Goal: Ask a question

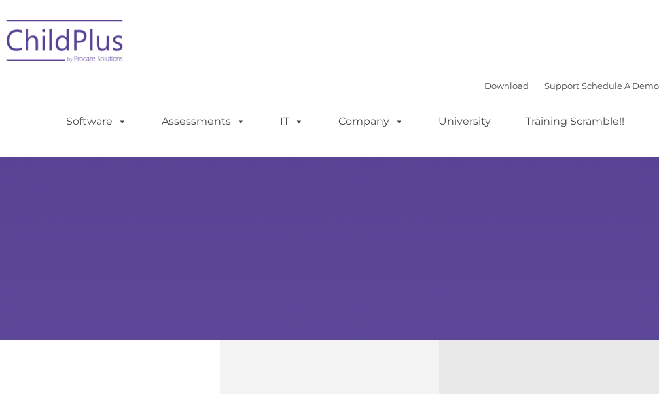
select select "MEDIUM"
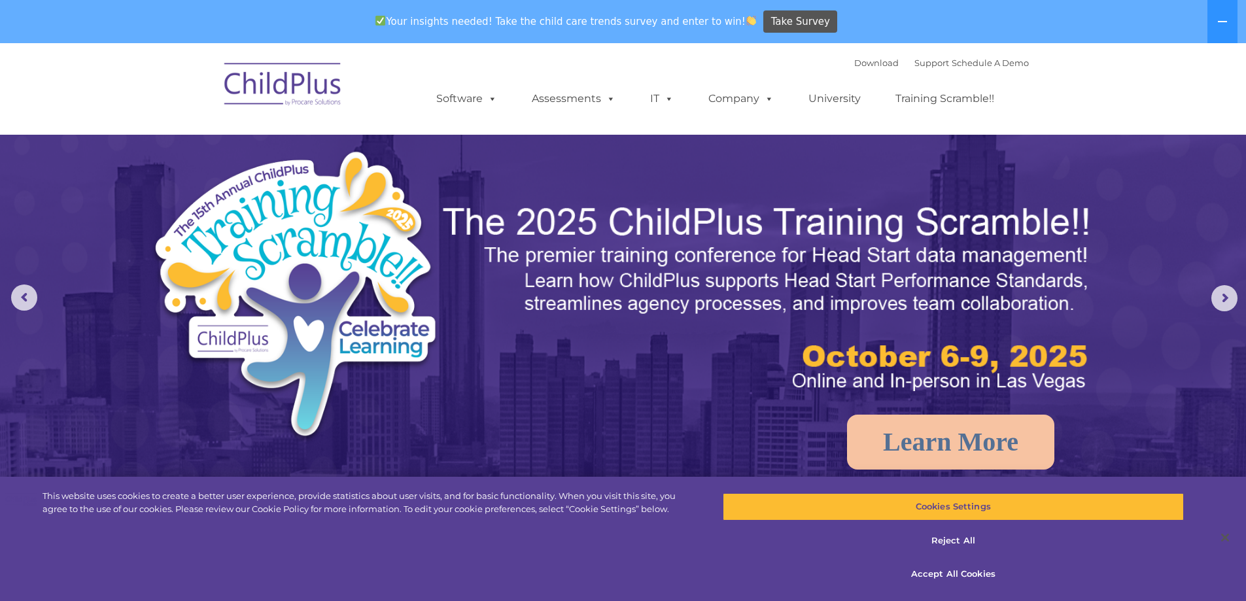
click at [658, 68] on div "Download Support | Schedule A Demo " at bounding box center [941, 63] width 175 height 20
click at [658, 67] on link "Support" at bounding box center [931, 63] width 35 height 10
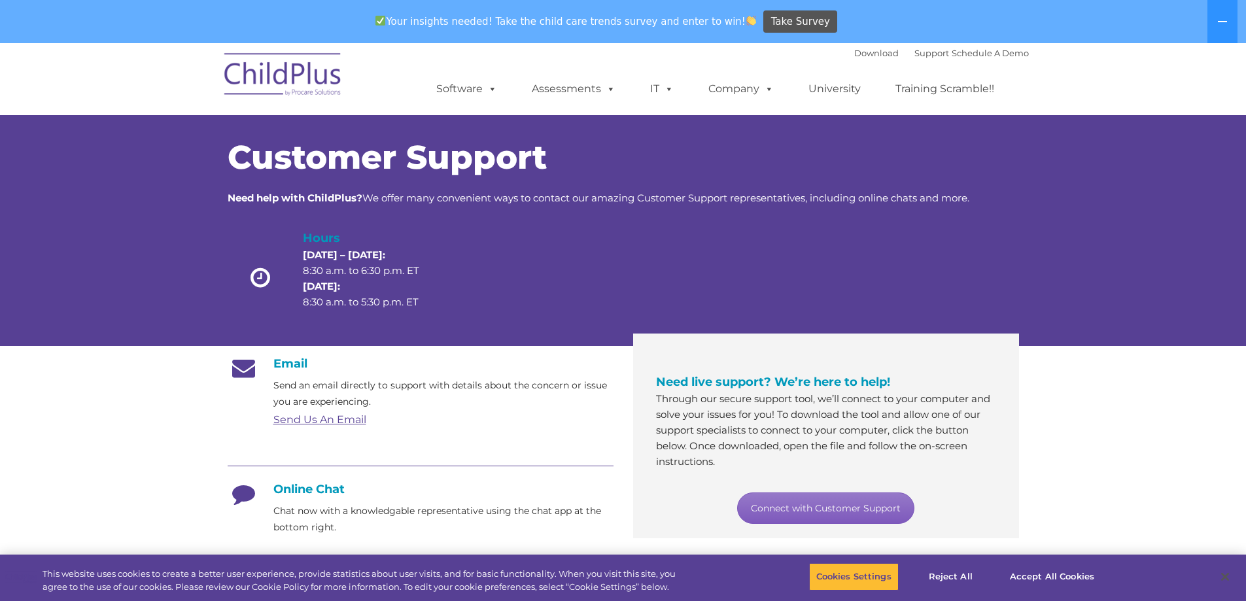
click at [865, 507] on link "Connect with Customer Support" at bounding box center [825, 507] width 177 height 31
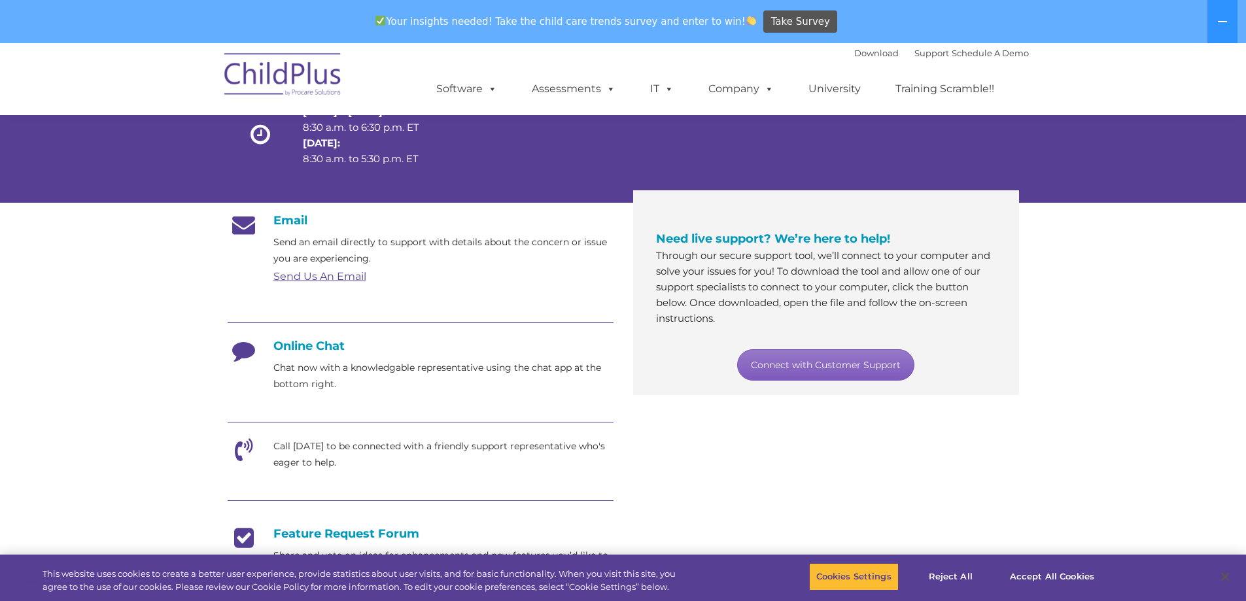
scroll to position [148, 0]
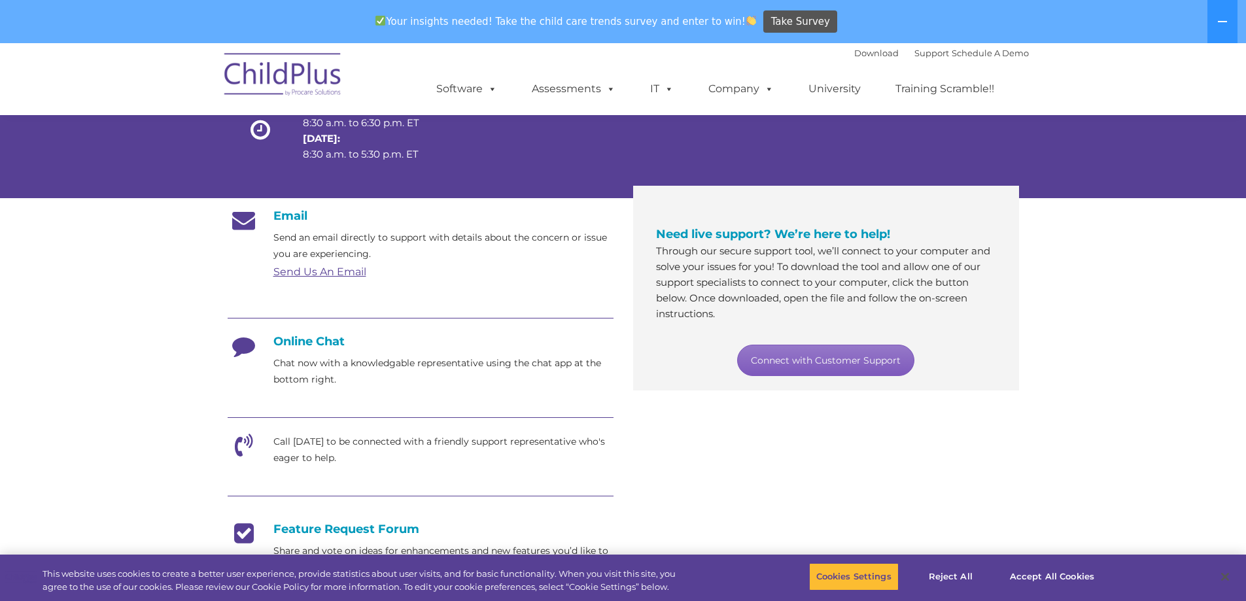
click at [802, 369] on link "Connect with Customer Support" at bounding box center [825, 360] width 177 height 31
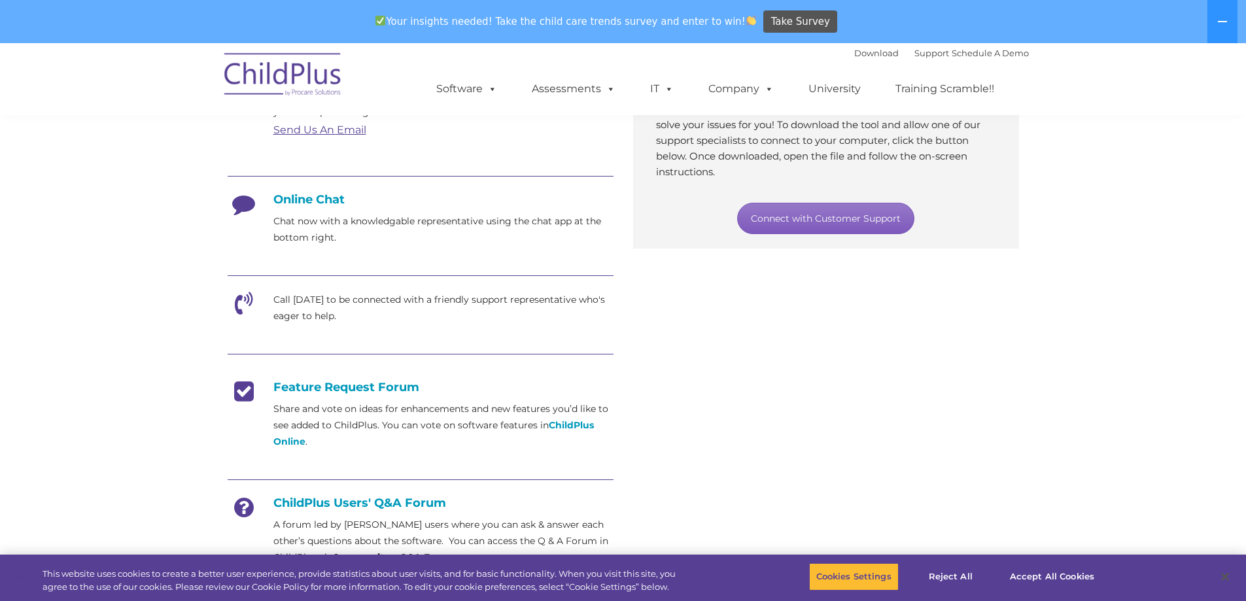
scroll to position [294, 0]
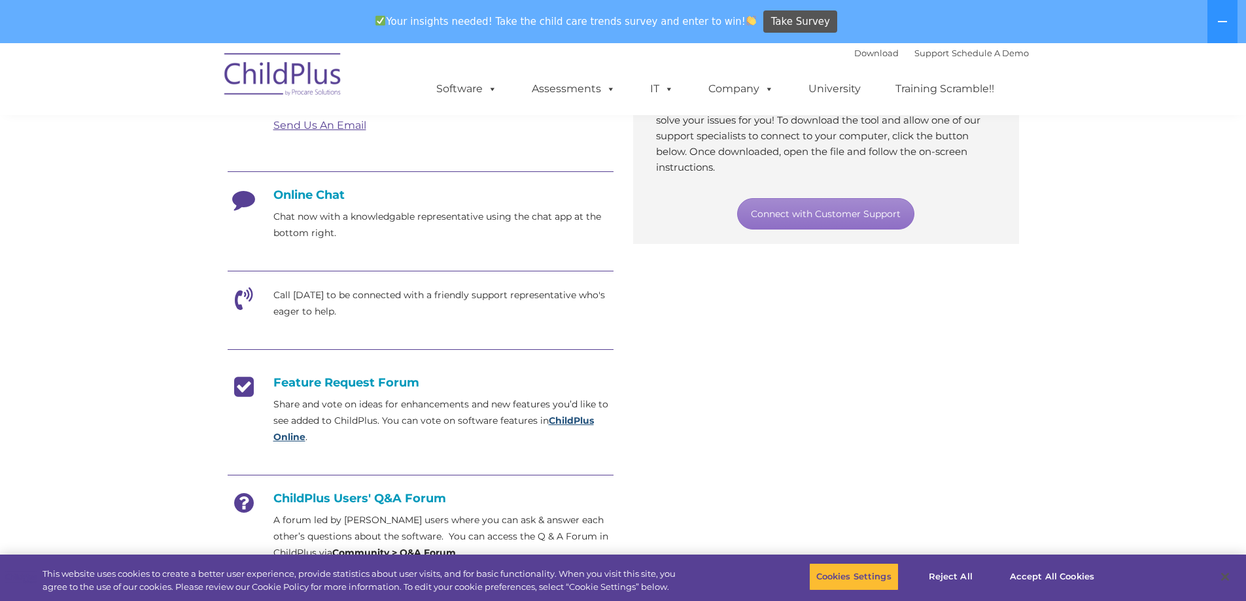
click at [285, 441] on strong "ChildPlus Online" at bounding box center [433, 429] width 320 height 28
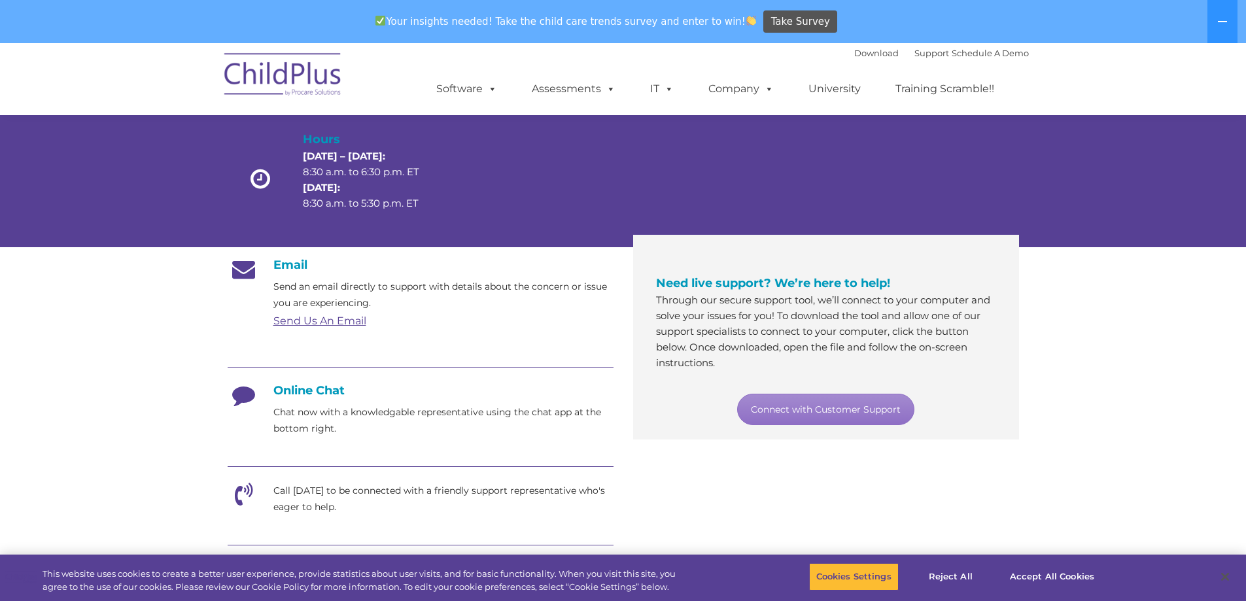
scroll to position [96, 0]
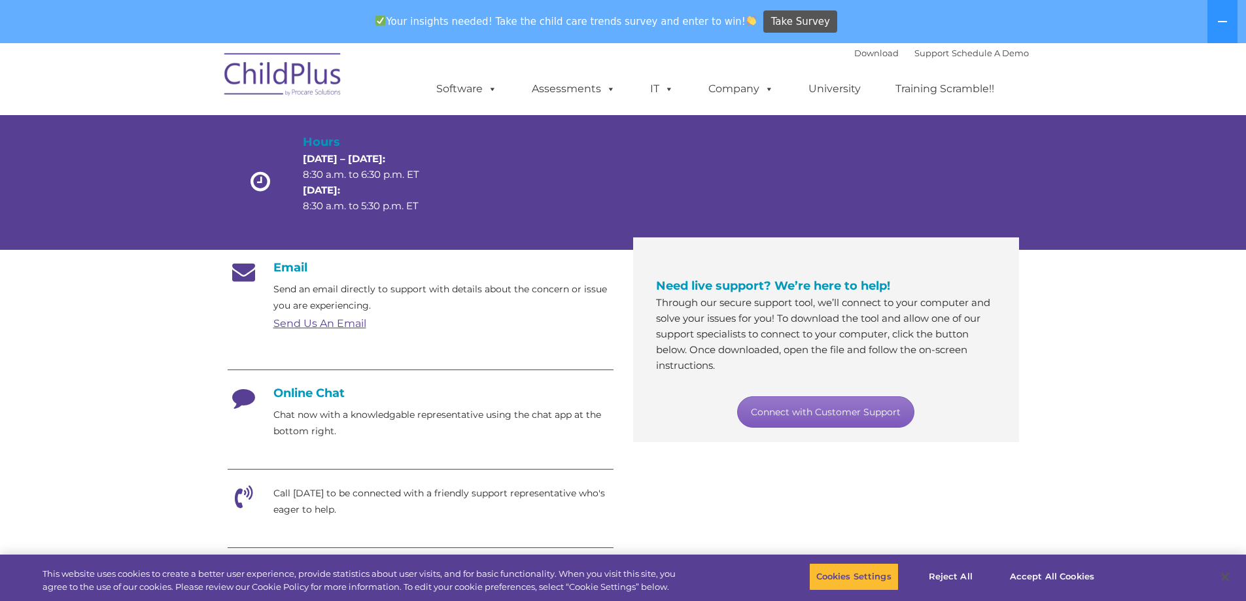
click at [826, 418] on link "Connect with Customer Support" at bounding box center [825, 411] width 177 height 31
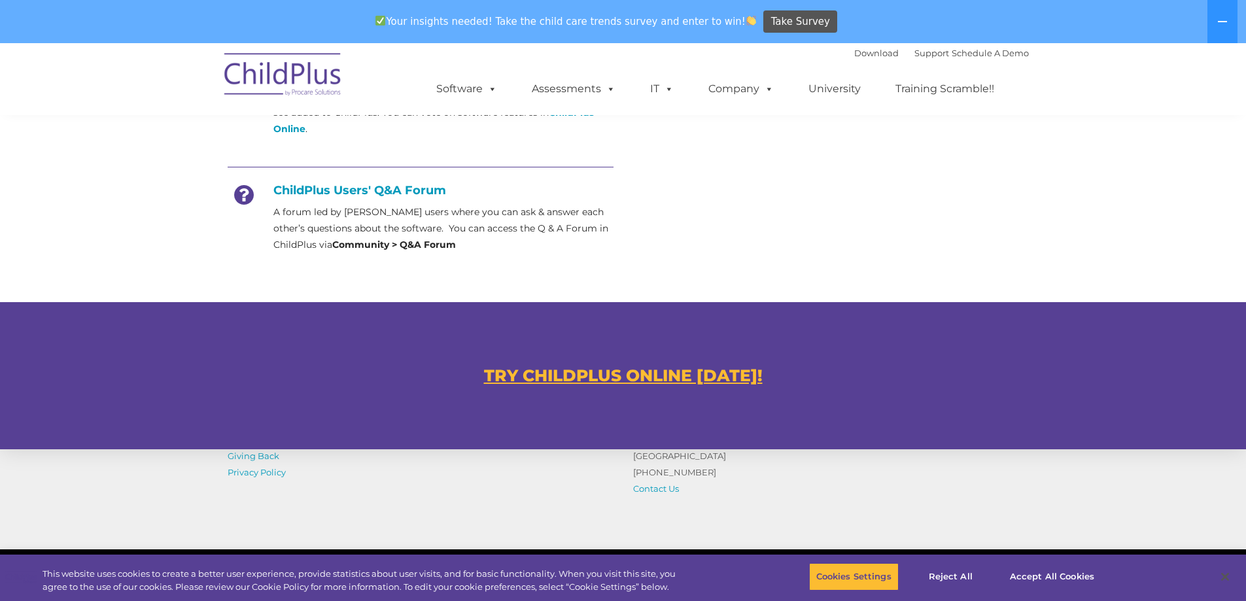
scroll to position [730, 0]
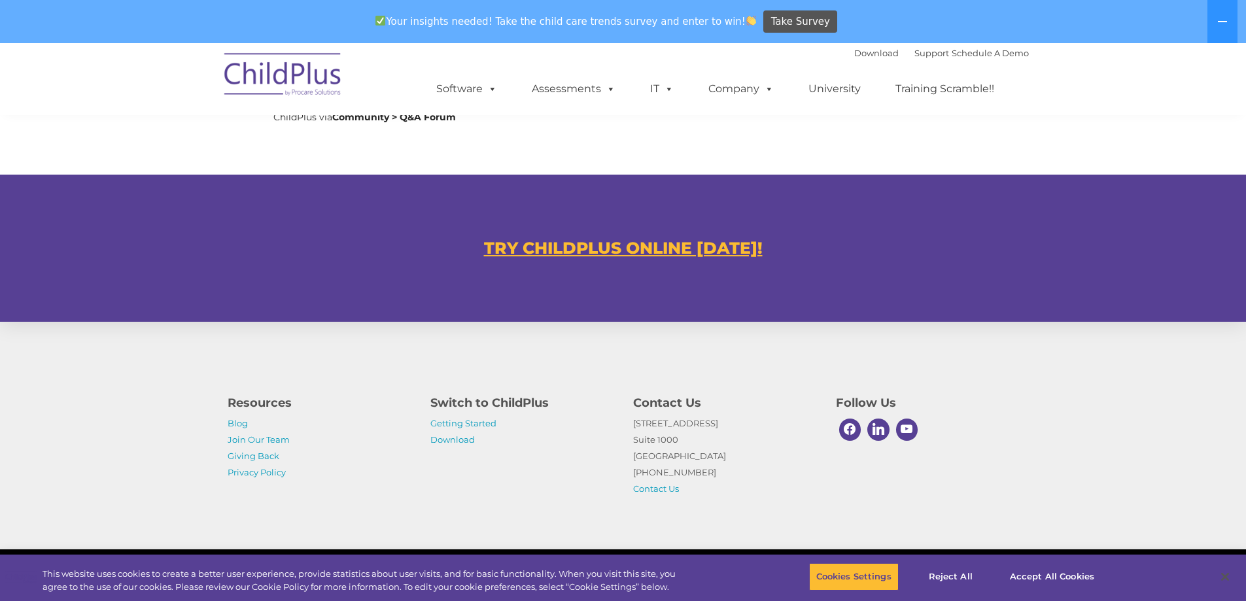
click at [657, 494] on p "[STREET_ADDRESS] [PHONE_NUMBER] Contact Us" at bounding box center [724, 456] width 183 height 82
click at [656, 489] on link "Contact Us" at bounding box center [656, 488] width 46 height 10
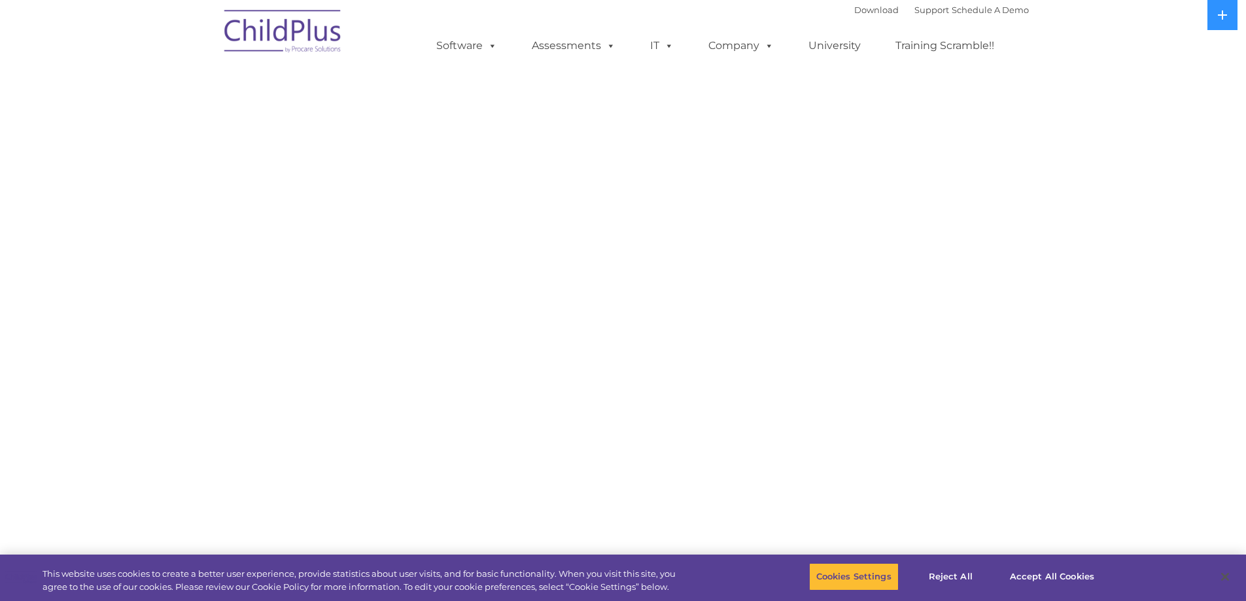
select select "MEDIUM"
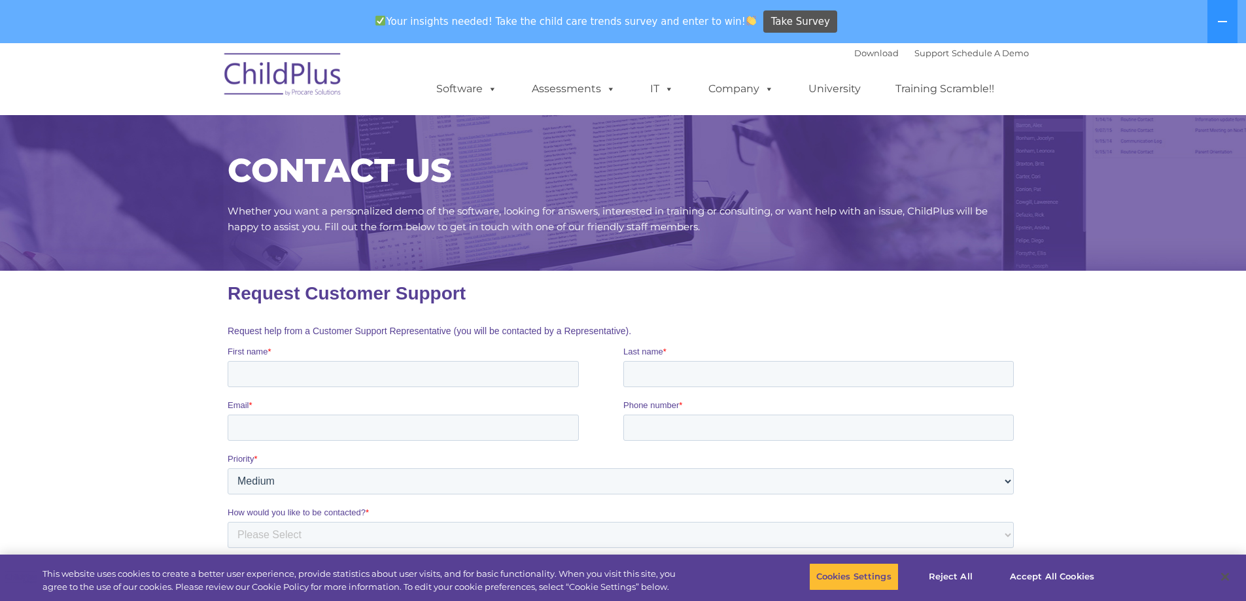
click at [269, 340] on fieldset "Request help from a Customer Support Representative (you will be contacted by a…" at bounding box center [622, 331] width 791 height 29
click at [303, 378] on input "First name *" at bounding box center [402, 374] width 351 height 26
type input "n"
type input "Natalie"
type input "Matadin"
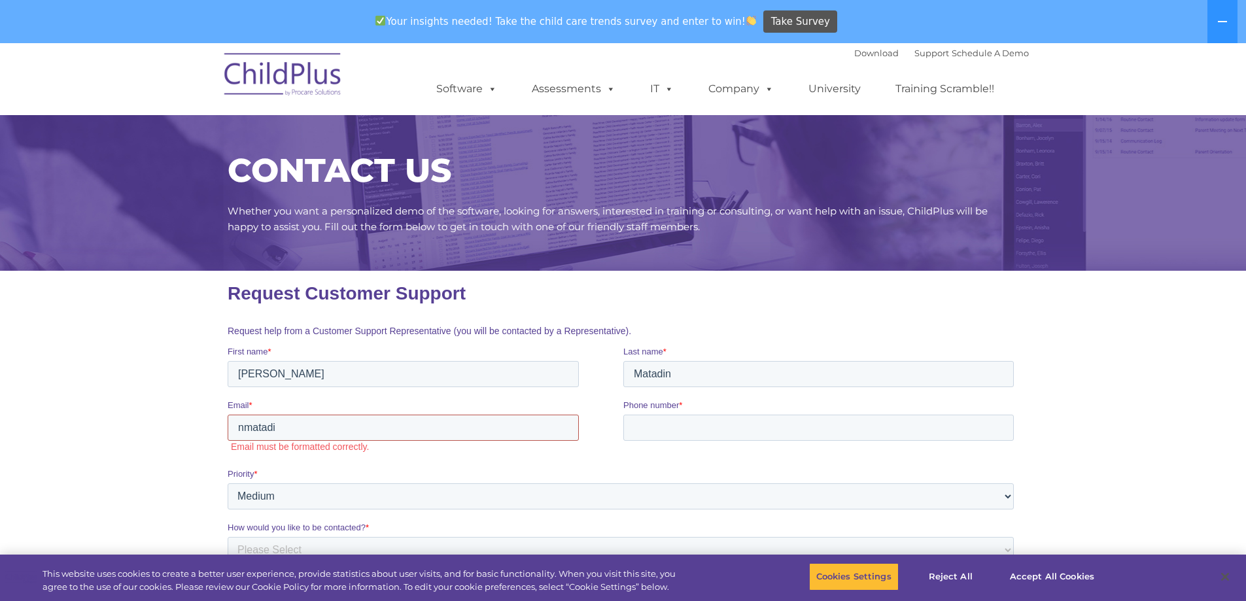
type input "nmatadin@eoc-nassau.org"
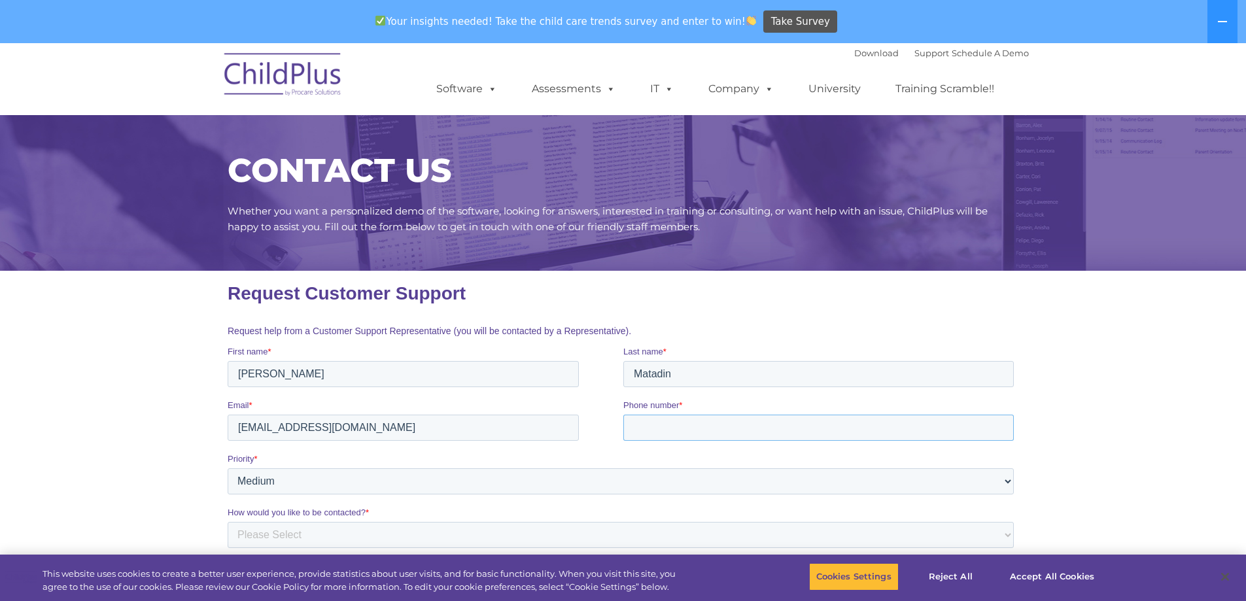
click at [664, 432] on input "Phone number *" at bounding box center [818, 428] width 390 height 26
type input "7"
type input "516-292-9710"
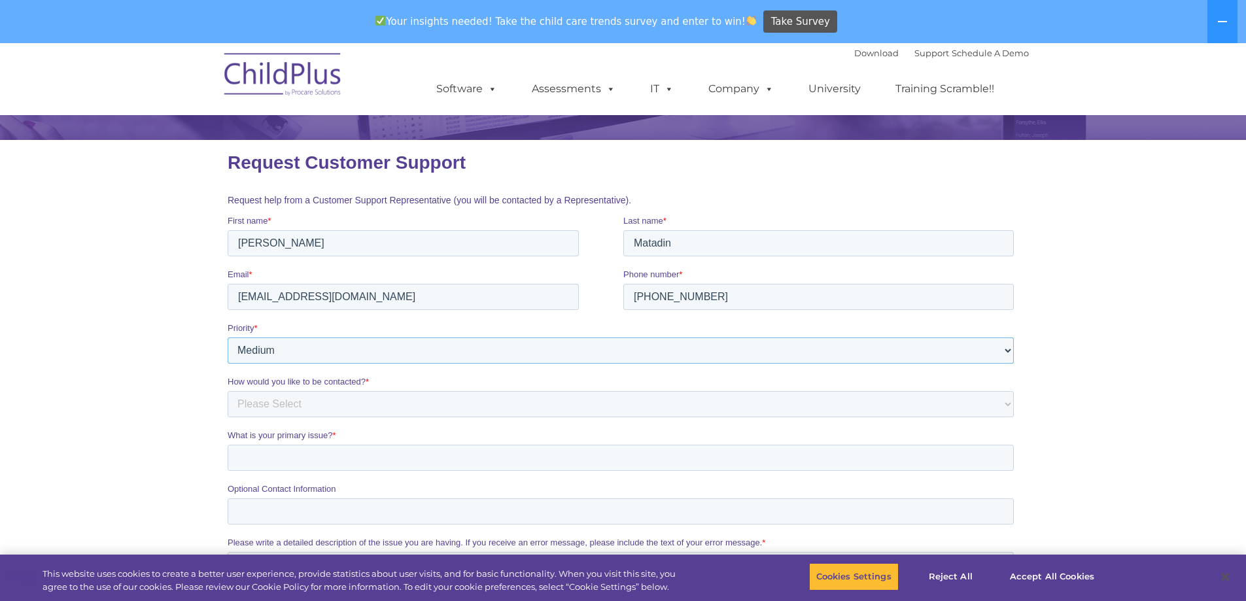
click at [261, 356] on select "Please Select Low Medium High" at bounding box center [620, 350] width 786 height 26
select select "HIGH"
click at [227, 337] on select "Please Select Low Medium High" at bounding box center [620, 350] width 786 height 26
click at [290, 413] on select "Please Select Phone Email" at bounding box center [620, 404] width 786 height 26
select select "Phone"
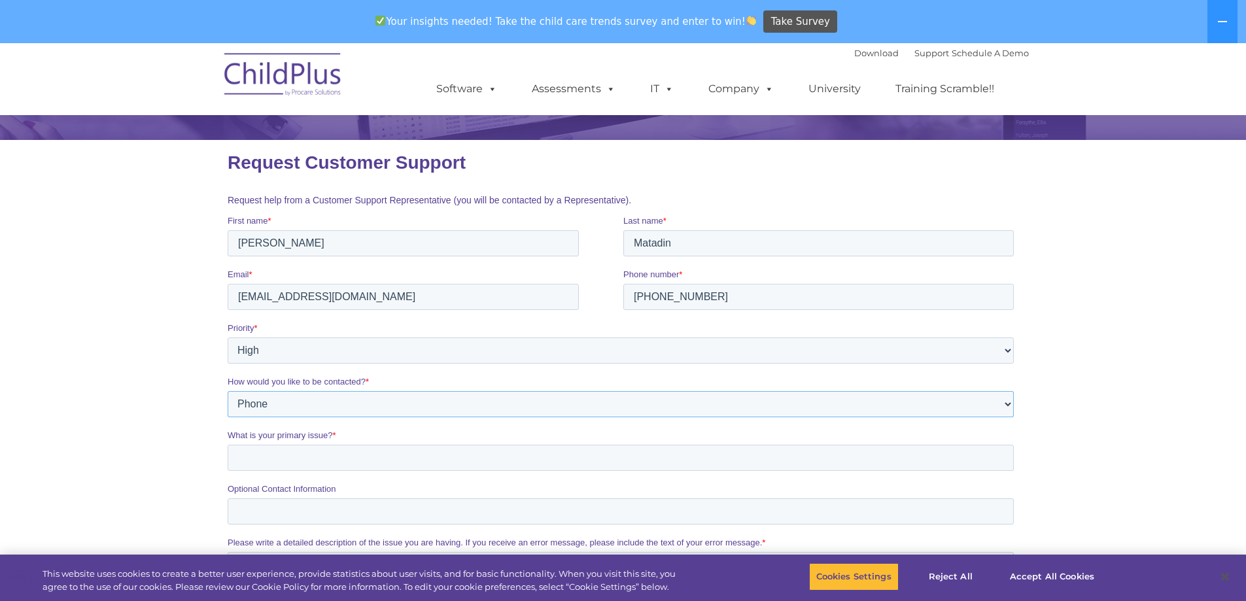
click at [227, 391] on select "Please Select Phone Email" at bounding box center [620, 404] width 786 height 26
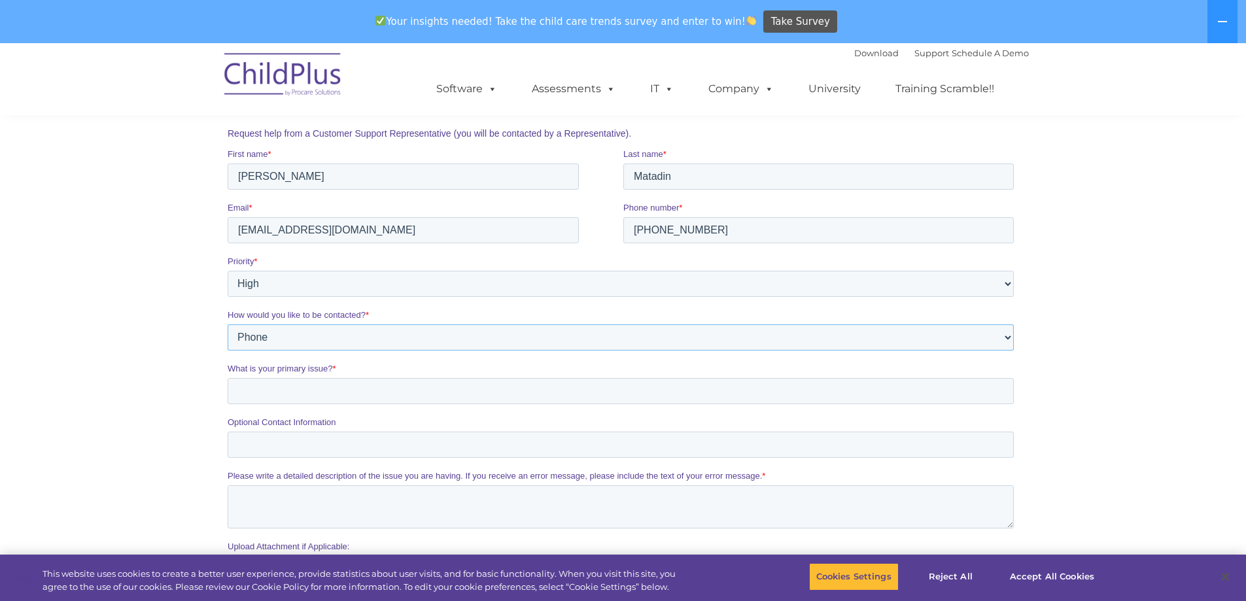
scroll to position [262, 0]
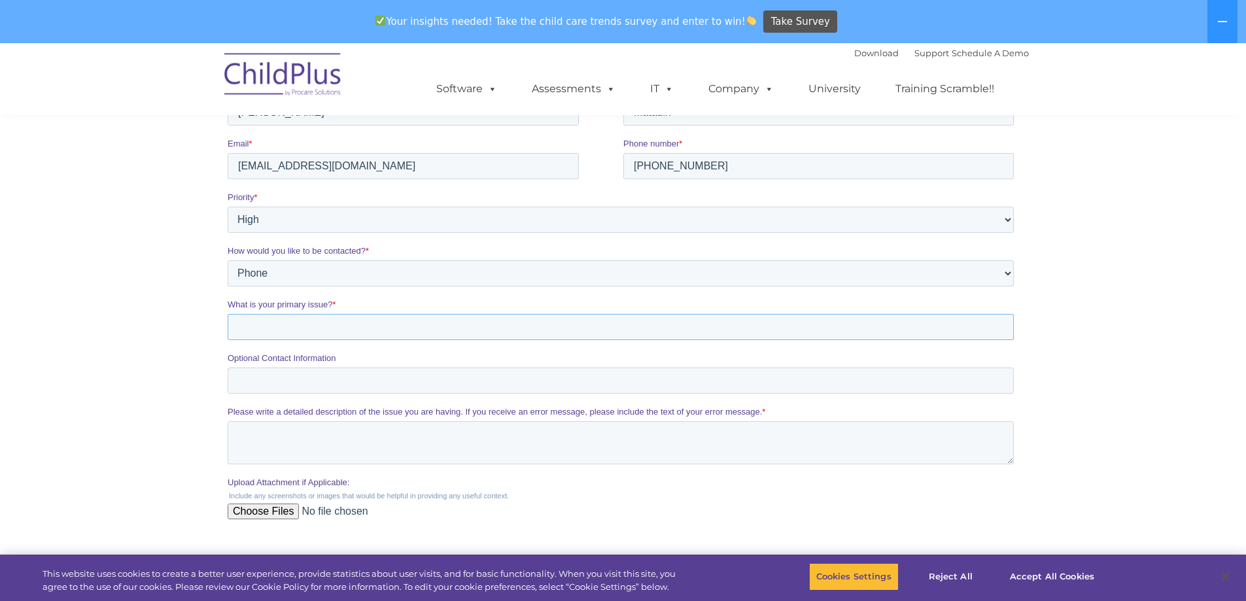
click at [282, 332] on input "What is your primary issue? *" at bounding box center [620, 327] width 786 height 26
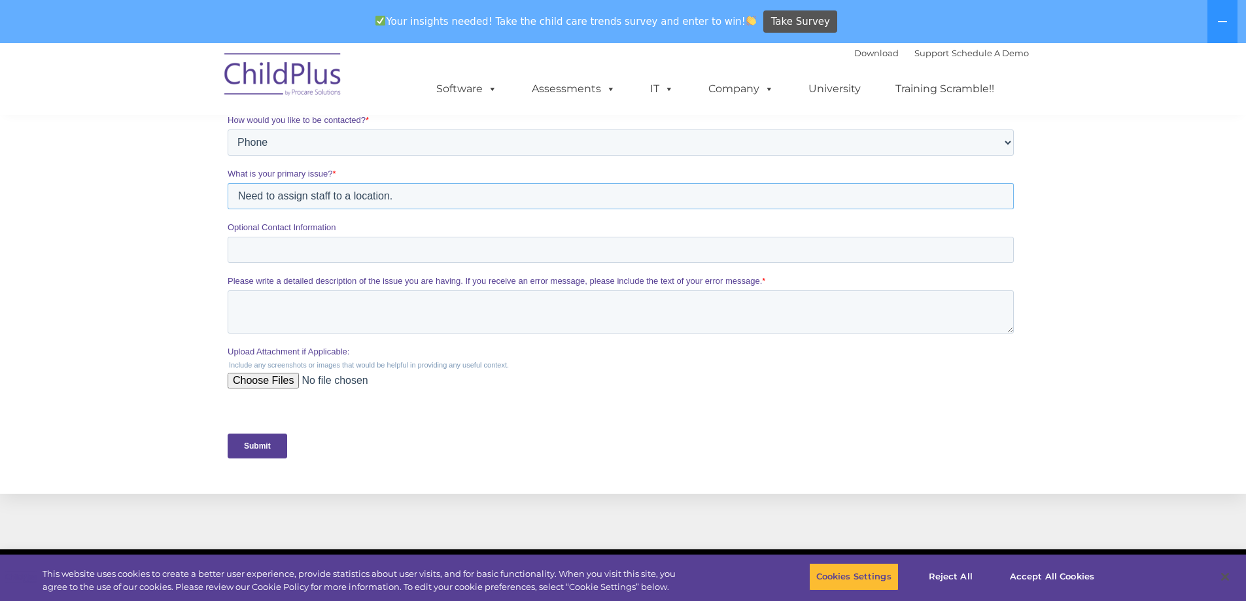
type input "Need to assign staff to a location."
click at [252, 462] on div "Submit" at bounding box center [622, 445] width 791 height 47
click at [261, 449] on input "Submit" at bounding box center [257, 446] width 60 height 25
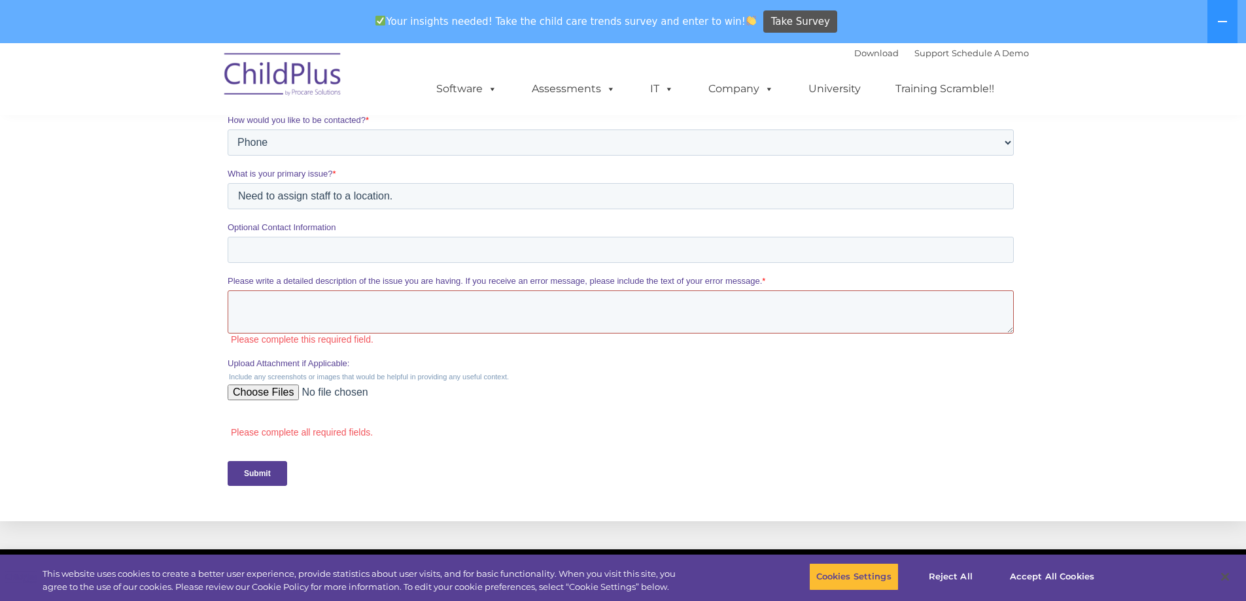
click at [293, 301] on textarea "Please write a detailed description of the issue you are having. If you receive…" at bounding box center [620, 311] width 786 height 43
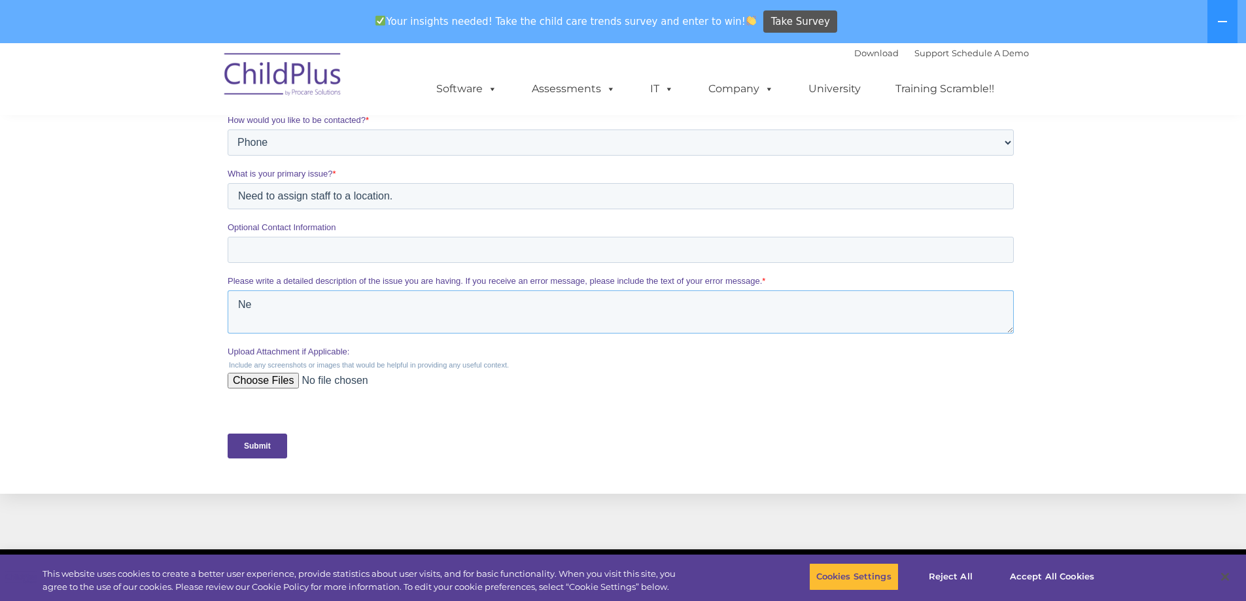
type textarea "N"
type textarea "I need help assigning a staff to a specific location. Staff is not able to see …"
click at [251, 470] on div "Submit" at bounding box center [622, 445] width 791 height 47
click at [252, 458] on input "Submit" at bounding box center [257, 446] width 60 height 25
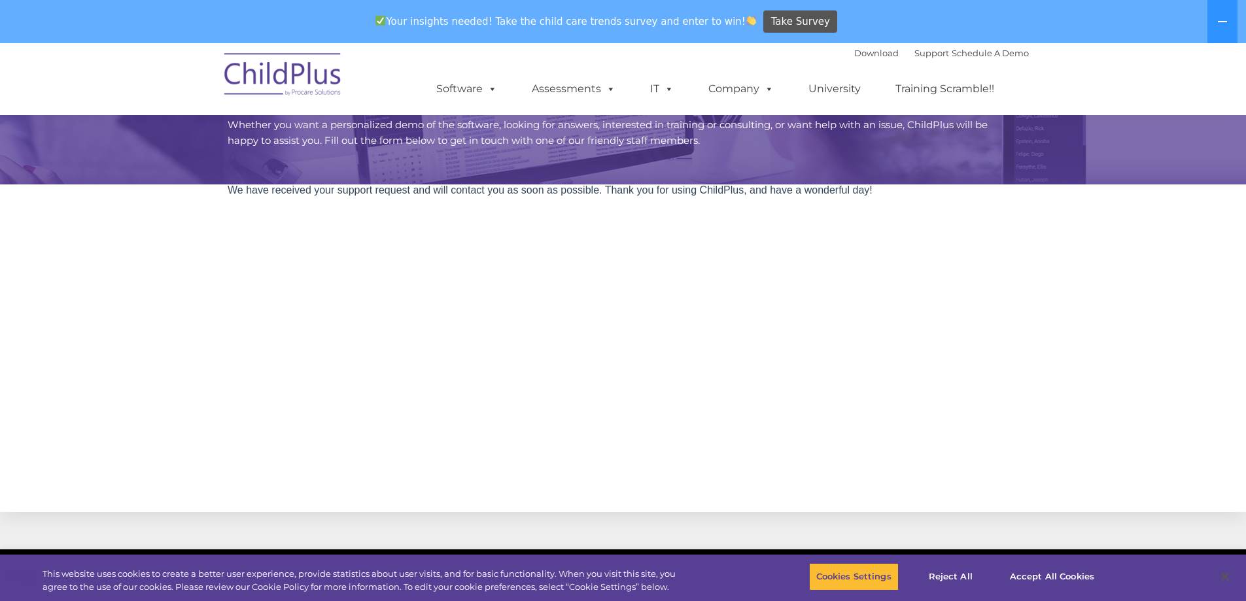
scroll to position [0, 0]
